Goal: Task Accomplishment & Management: Complete application form

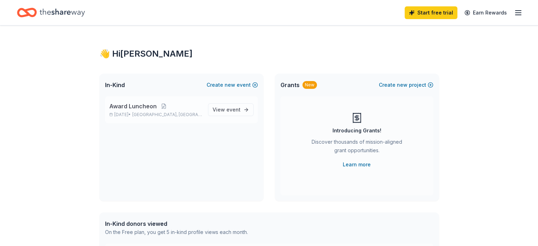
click at [151, 107] on span "Award Luncheon" at bounding box center [132, 106] width 47 height 8
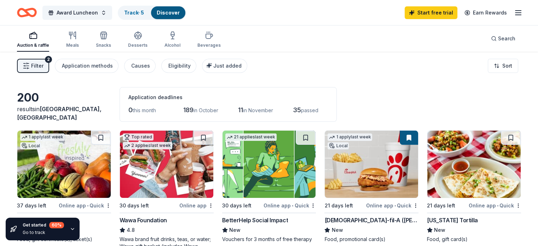
click at [516, 13] on line "button" at bounding box center [519, 13] width 6 height 0
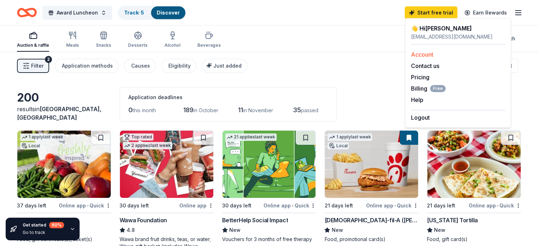
click at [420, 57] on link "Account" at bounding box center [422, 54] width 22 height 7
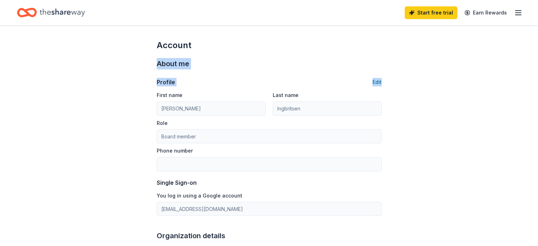
drag, startPoint x: 535, startPoint y: 76, endPoint x: 528, endPoint y: 41, distance: 35.5
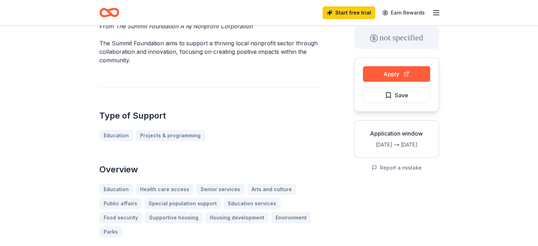
scroll to position [76, 0]
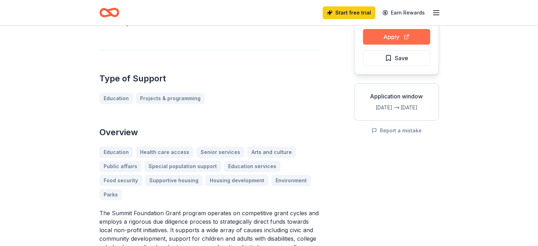
click at [407, 34] on button "Apply" at bounding box center [396, 37] width 67 height 16
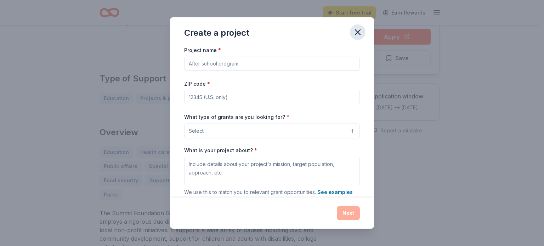
click at [358, 30] on icon "button" at bounding box center [357, 32] width 10 height 10
